Goal: Find specific page/section: Find specific page/section

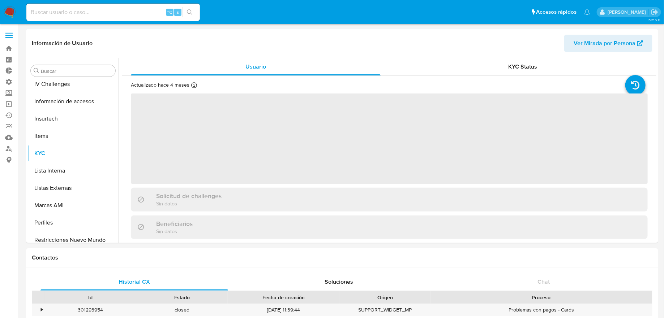
scroll to position [305, 0]
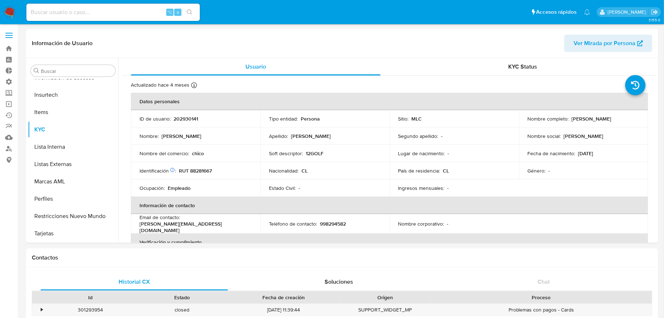
select select "10"
click at [118, 8] on input at bounding box center [112, 12] width 173 height 9
paste input "2572566497"
type input "2572566497"
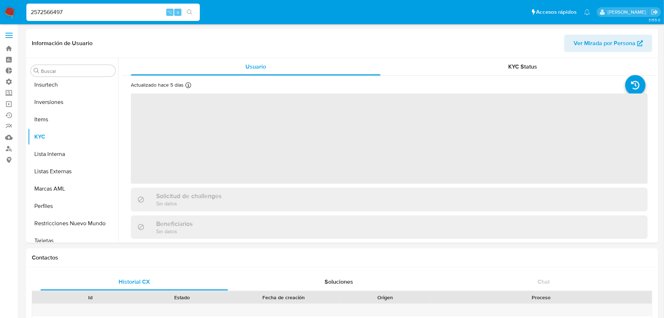
scroll to position [340, 0]
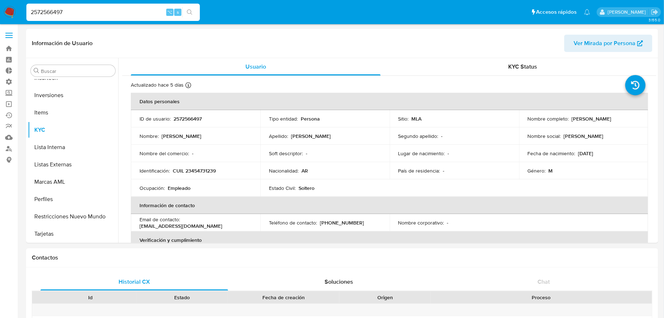
select select "10"
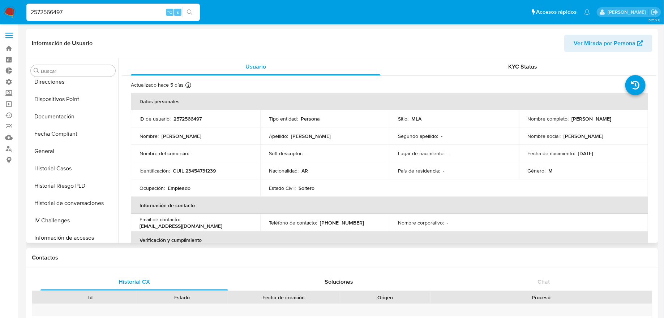
scroll to position [143, 0]
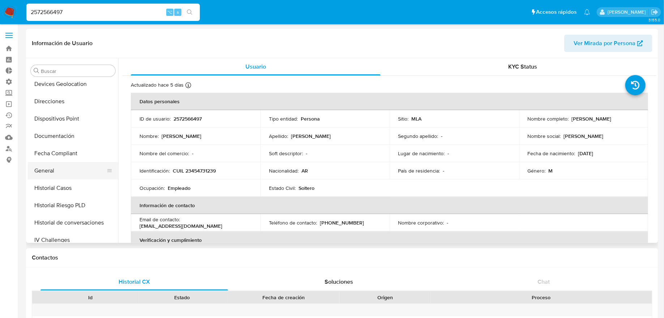
click at [72, 163] on button "General" at bounding box center [70, 170] width 85 height 17
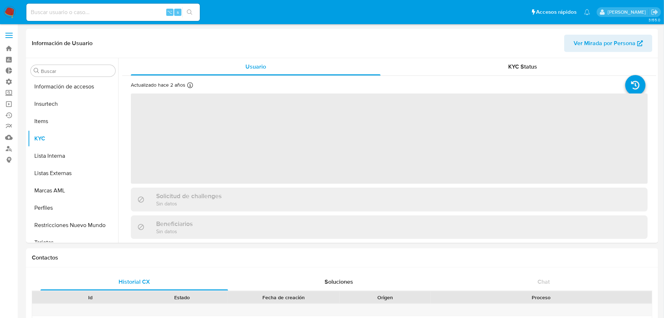
scroll to position [323, 0]
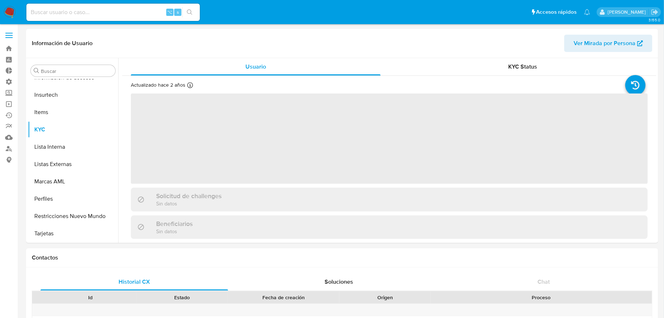
click at [134, 18] on div "⌥ s" at bounding box center [112, 12] width 173 height 17
click at [134, 17] on div "⌥ s" at bounding box center [112, 12] width 173 height 17
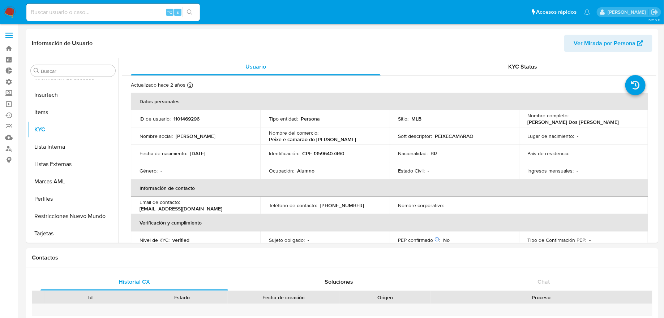
click at [136, 14] on input at bounding box center [112, 12] width 173 height 9
select select "10"
paste input "1173800169"
type input "1173800169"
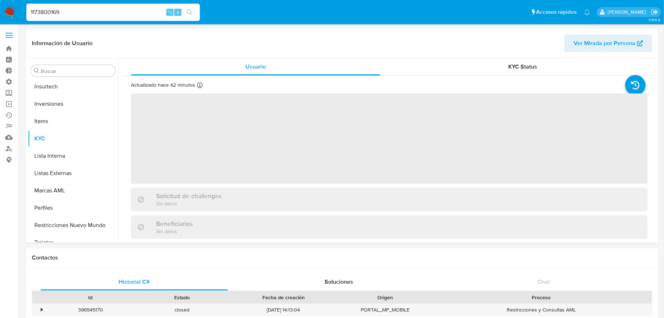
scroll to position [340, 0]
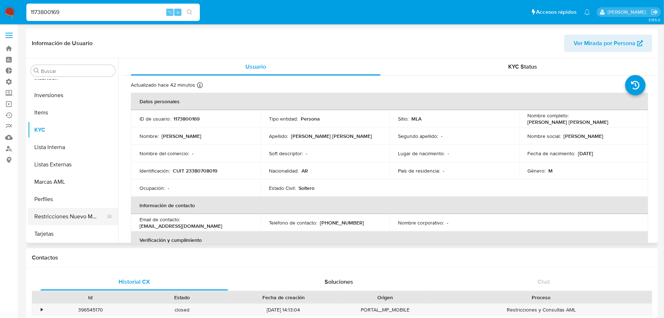
select select "10"
click at [86, 216] on button "Restricciones Nuevo Mundo" at bounding box center [70, 216] width 85 height 17
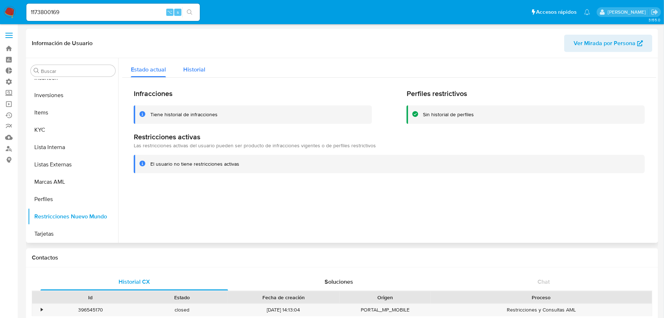
click at [211, 70] on button "Historial" at bounding box center [193, 67] width 39 height 19
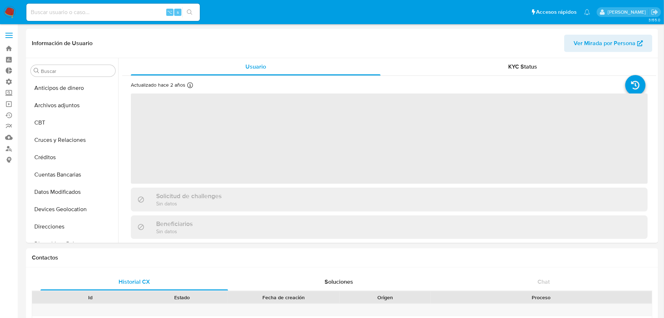
select select "10"
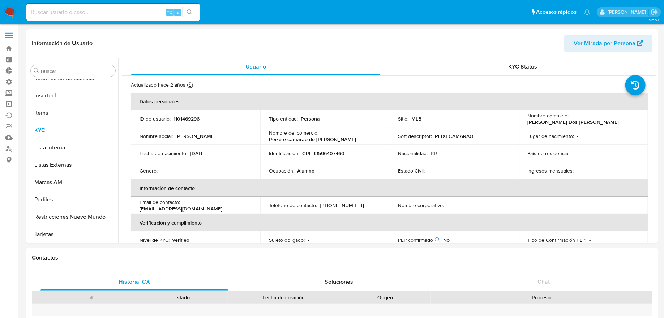
scroll to position [323, 0]
click at [134, 14] on input at bounding box center [112, 12] width 173 height 9
paste input "648537866"
type input "648537866"
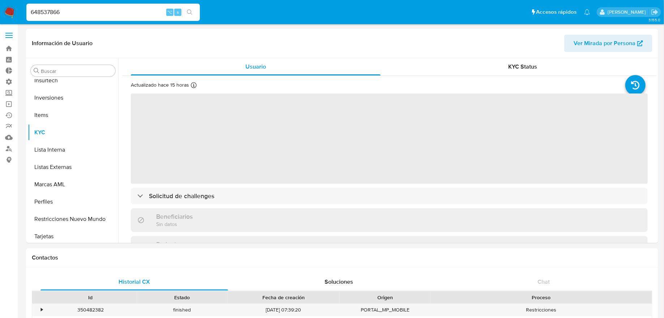
scroll to position [340, 0]
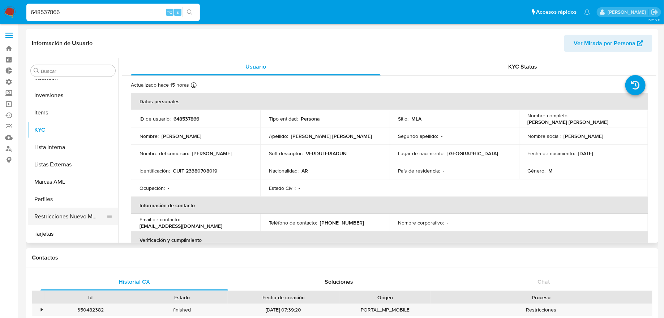
click at [84, 211] on button "Restricciones Nuevo Mundo" at bounding box center [70, 216] width 85 height 17
select select "10"
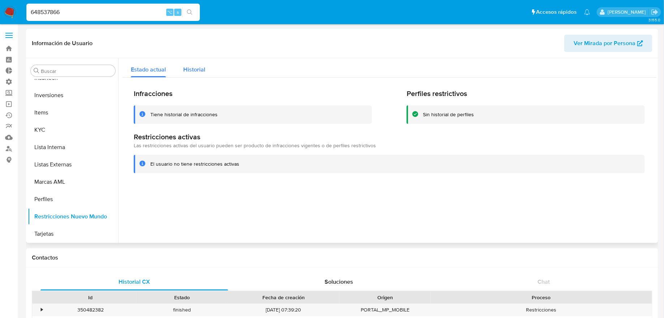
click at [193, 75] on div "Historial" at bounding box center [194, 67] width 22 height 19
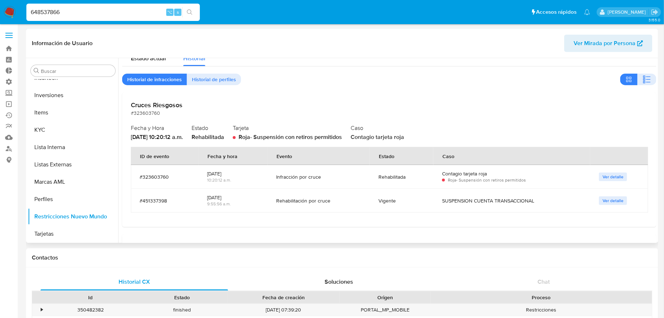
scroll to position [0, 0]
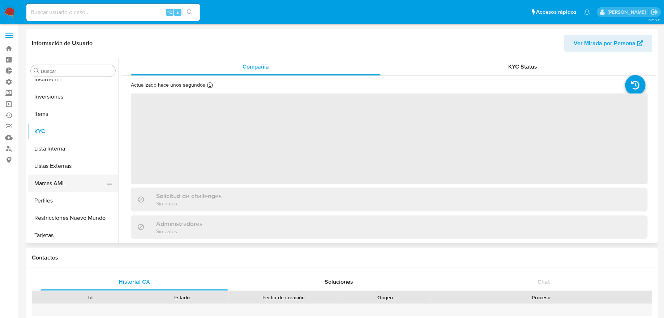
scroll to position [340, 0]
click at [76, 216] on button "Restricciones Nuevo Mundo" at bounding box center [70, 216] width 85 height 17
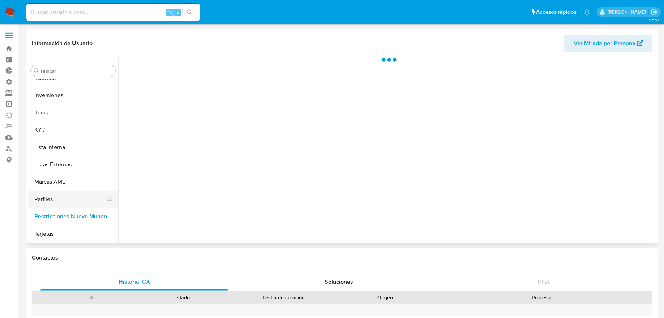
select select "10"
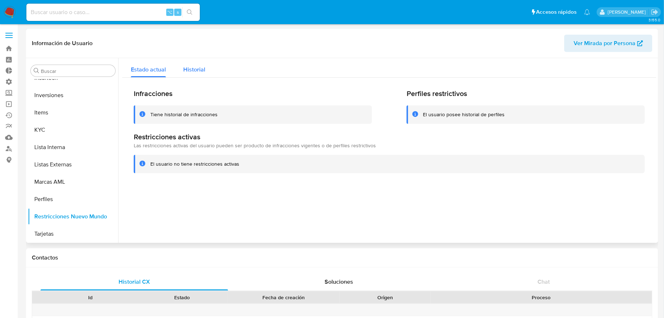
click at [191, 66] on span "Historial" at bounding box center [194, 69] width 22 height 8
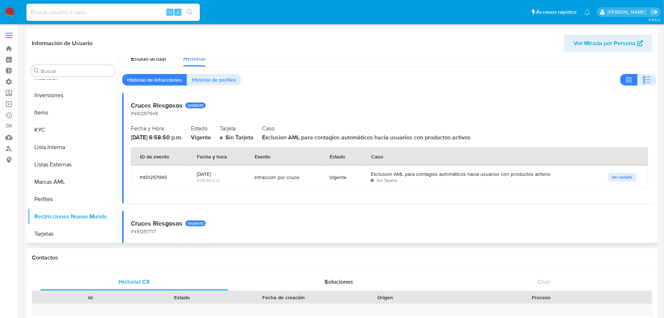
scroll to position [0, 0]
